Goal: Task Accomplishment & Management: Use online tool/utility

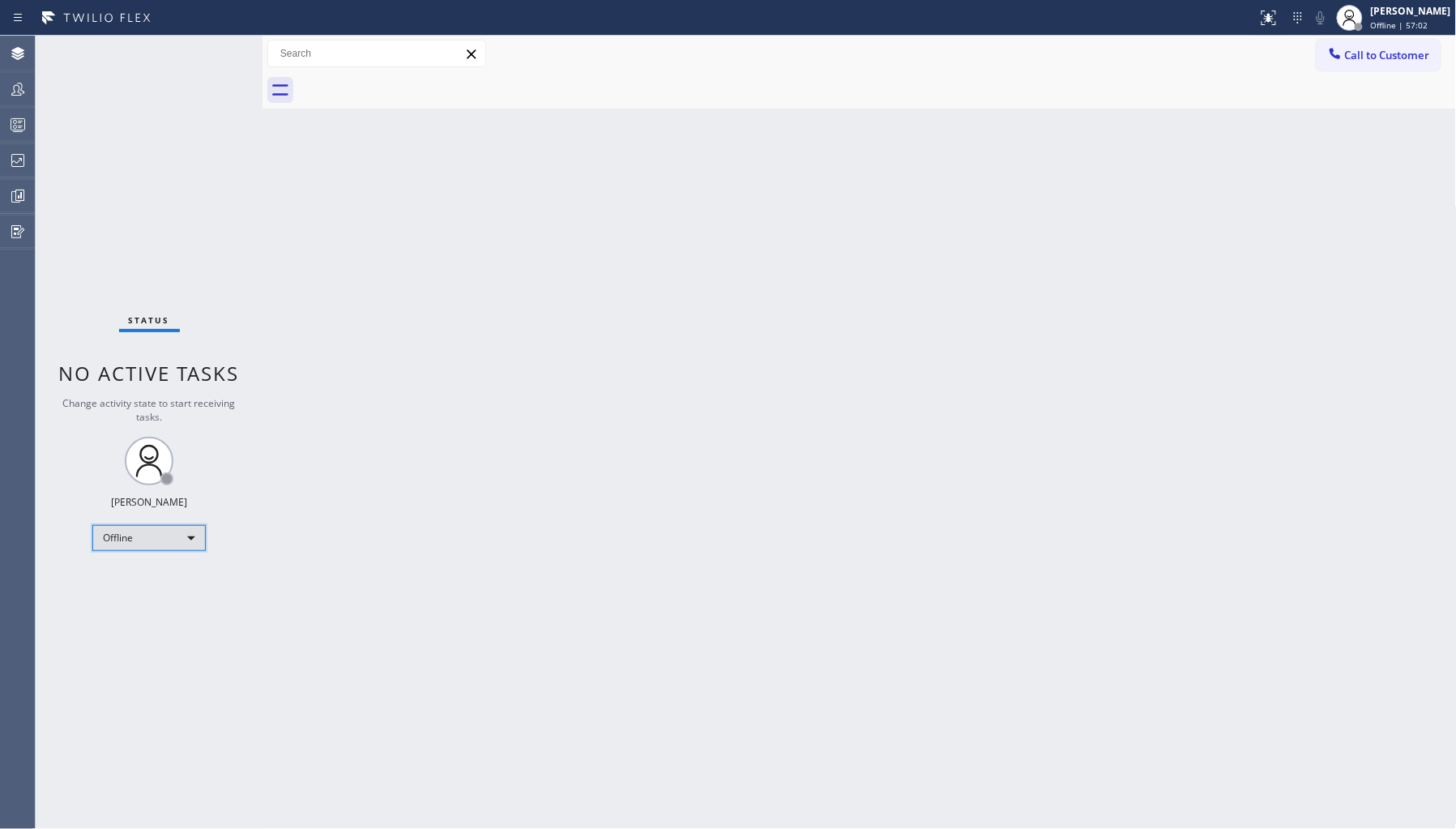
click at [186, 530] on div "Offline" at bounding box center [149, 538] width 114 height 26
click at [168, 603] on li "Unavailable" at bounding box center [148, 601] width 110 height 19
click at [835, 570] on div "Back to Dashboard Change Sender ID Customers Technicians Select a contact Outbo…" at bounding box center [860, 432] width 1194 height 794
click at [26, 89] on icon at bounding box center [18, 88] width 19 height 19
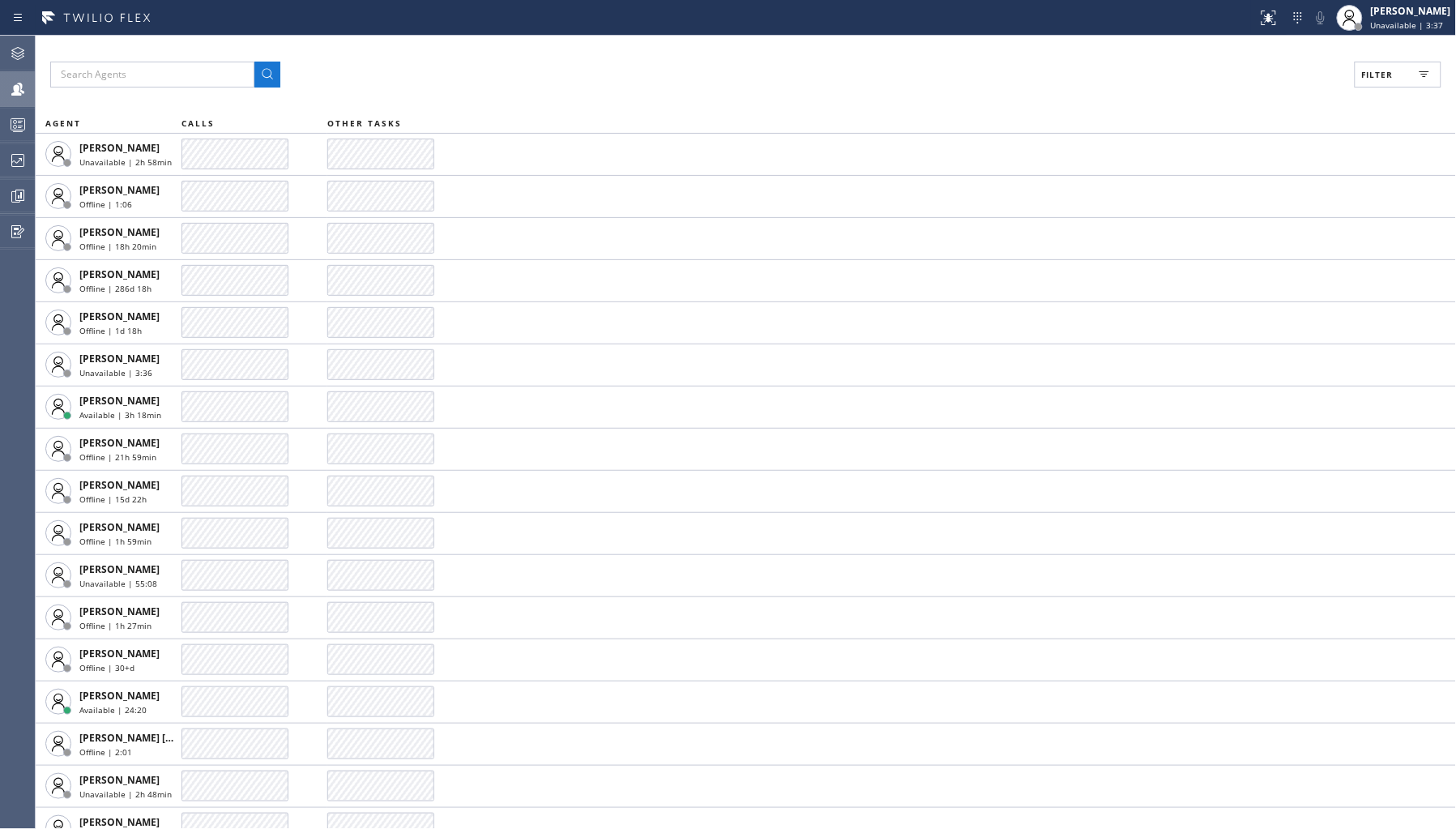
click at [1396, 67] on button "Filter" at bounding box center [1398, 74] width 87 height 26
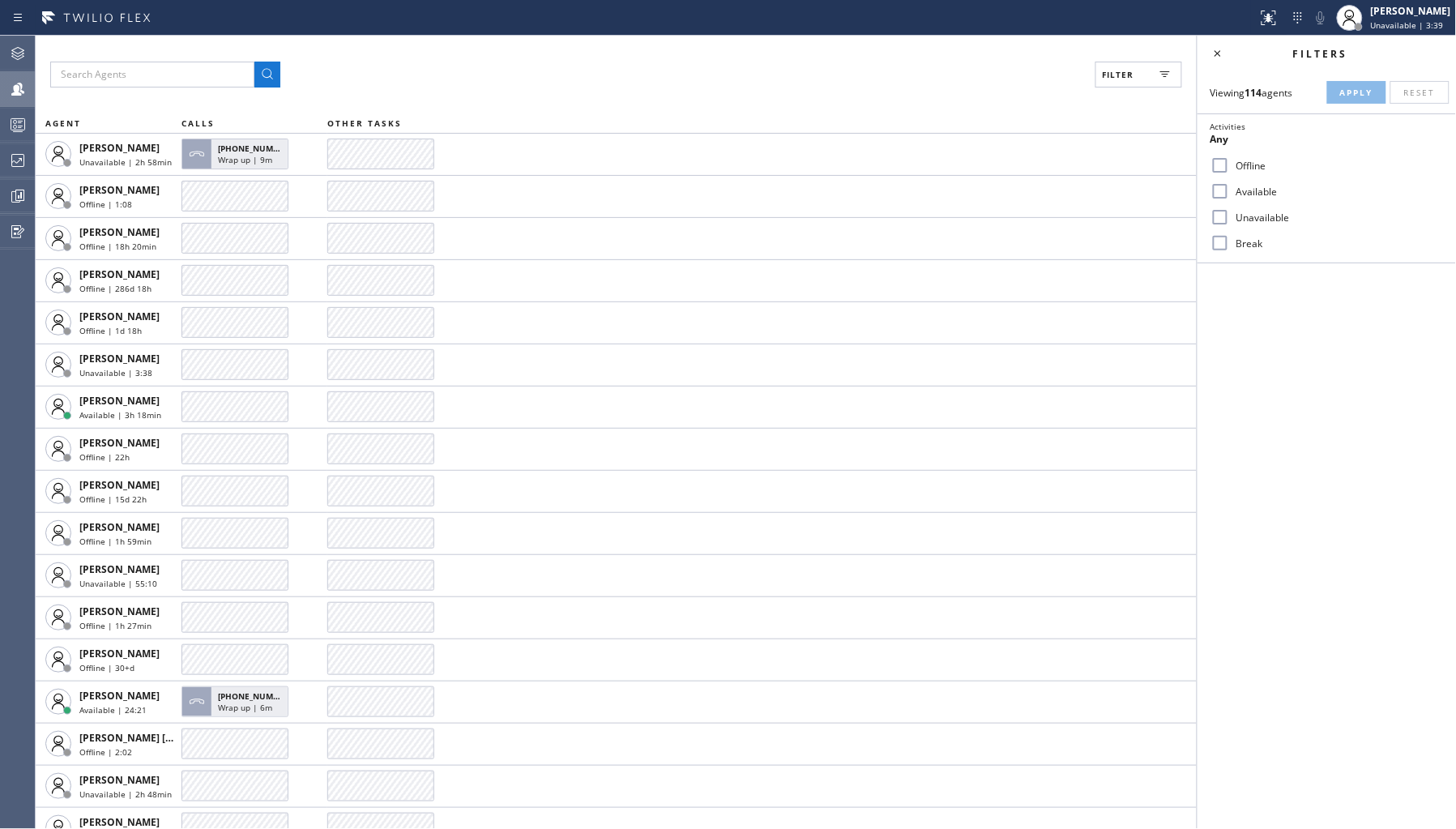
drag, startPoint x: 1250, startPoint y: 221, endPoint x: 1261, endPoint y: 215, distance: 12.5
click at [1253, 219] on label "Unavailable" at bounding box center [1336, 217] width 213 height 13
click at [1230, 219] on input "Unavailable" at bounding box center [1220, 217] width 19 height 19
checkbox input "true"
click at [1362, 98] on span "Apply" at bounding box center [1357, 92] width 33 height 11
